Goal: Download file/media

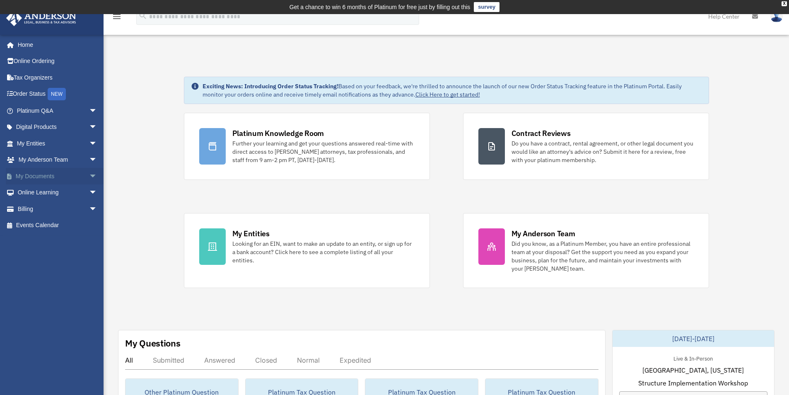
click at [35, 171] on link "My Documents arrow_drop_down" at bounding box center [58, 176] width 104 height 17
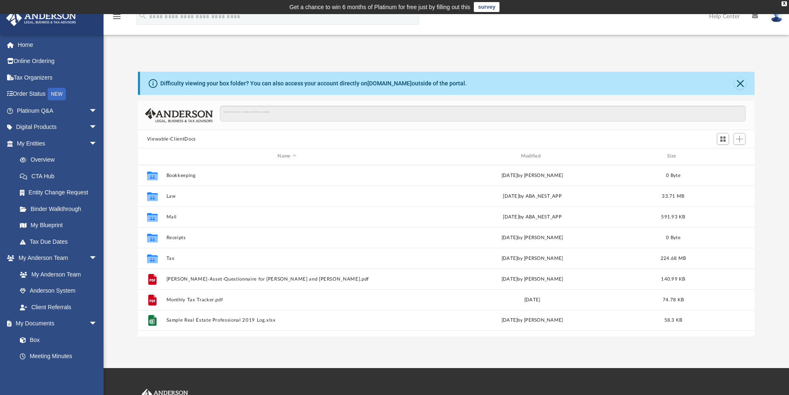
scroll to position [182, 611]
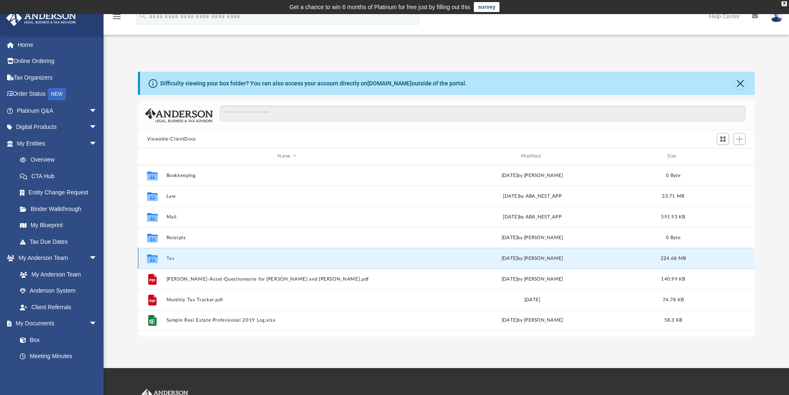
click at [169, 256] on button "Tax" at bounding box center [286, 258] width 241 height 5
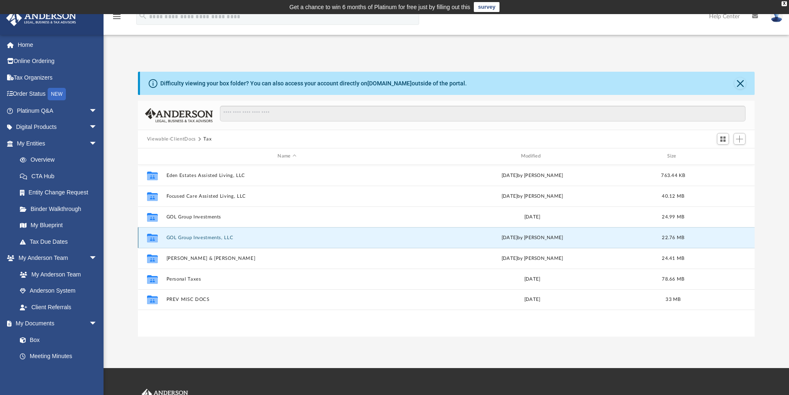
click at [208, 239] on button "GOL Group Investments, LLC" at bounding box center [286, 237] width 241 height 5
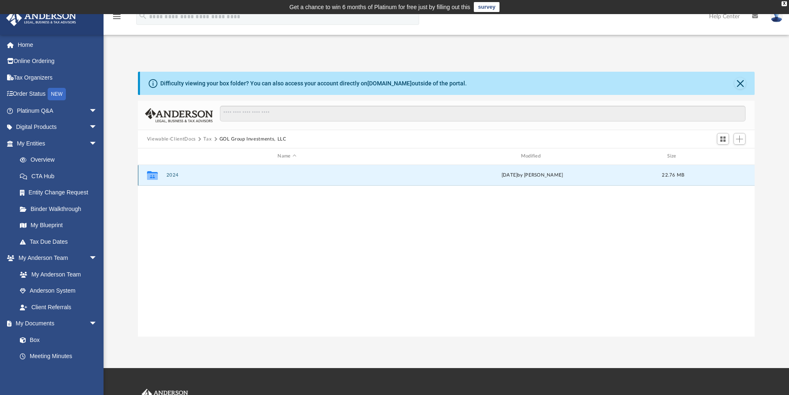
click at [171, 174] on button "2024" at bounding box center [286, 174] width 241 height 5
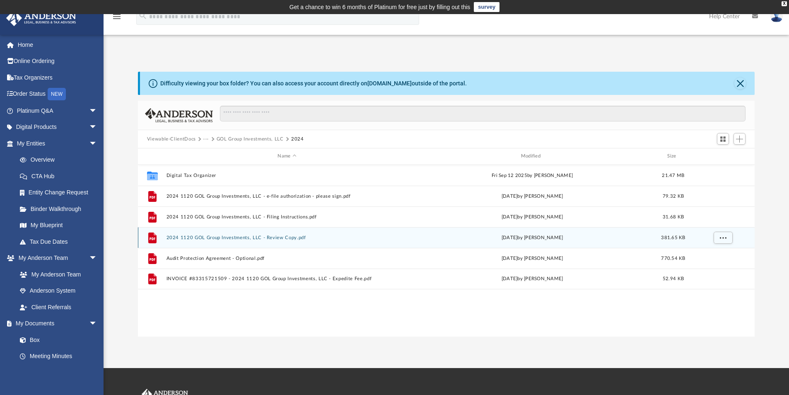
click at [237, 236] on button "2024 1120 GOL Group Investments, LLC - Review Copy.pdf" at bounding box center [286, 237] width 241 height 5
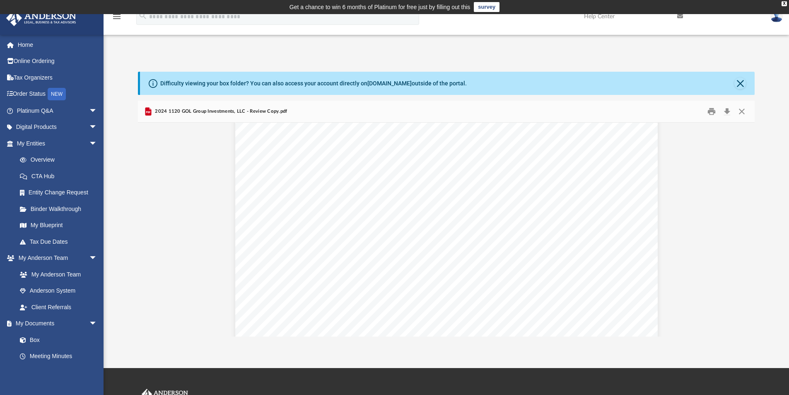
scroll to position [0, 0]
